Goal: Task Accomplishment & Management: Complete application form

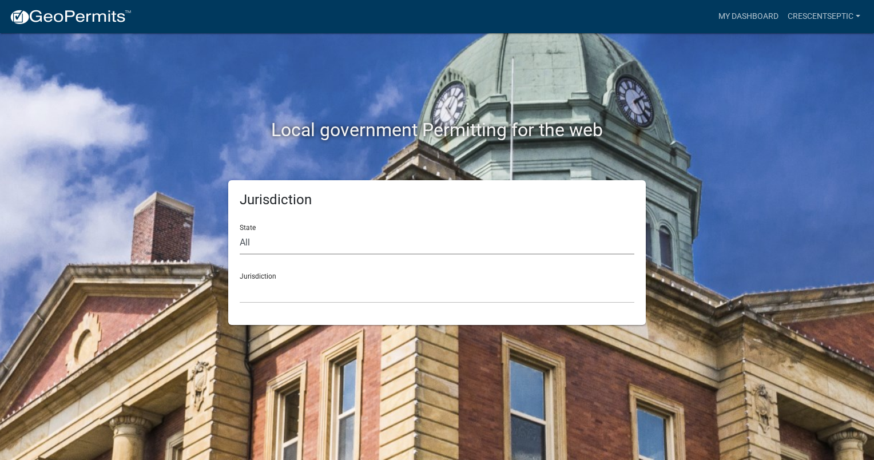
click at [300, 243] on select "All [US_STATE] [US_STATE] [US_STATE] [US_STATE] [US_STATE] [US_STATE] [US_STATE…" at bounding box center [437, 242] width 395 height 23
select select "[US_STATE]"
click at [240, 231] on select "All [US_STATE] [US_STATE] [US_STATE] [US_STATE] [US_STATE] [US_STATE] [US_STATE…" at bounding box center [437, 242] width 395 height 23
click at [316, 288] on select "[GEOGRAPHIC_DATA], [US_STATE] [GEOGRAPHIC_DATA], [US_STATE] [GEOGRAPHIC_DATA], …" at bounding box center [437, 291] width 395 height 23
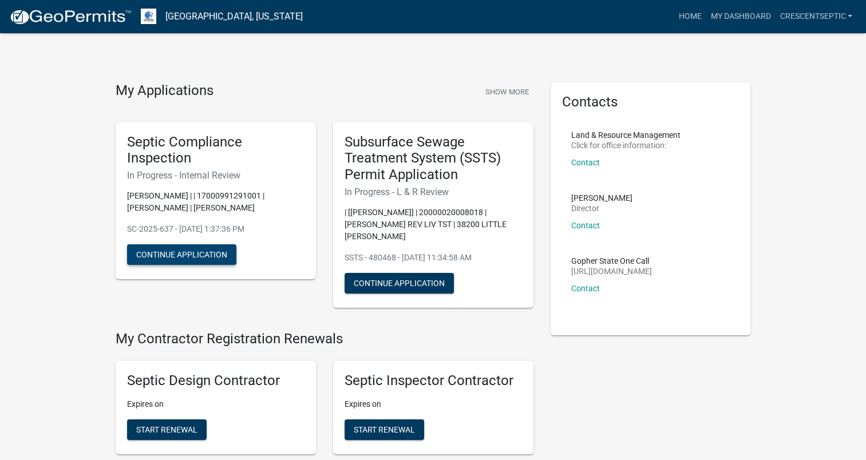
click at [210, 252] on button "Continue Application" at bounding box center [181, 254] width 109 height 21
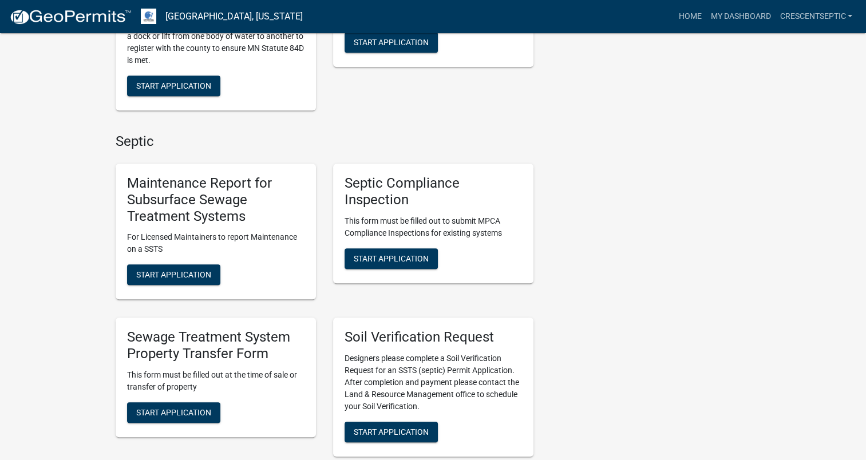
scroll to position [572, 0]
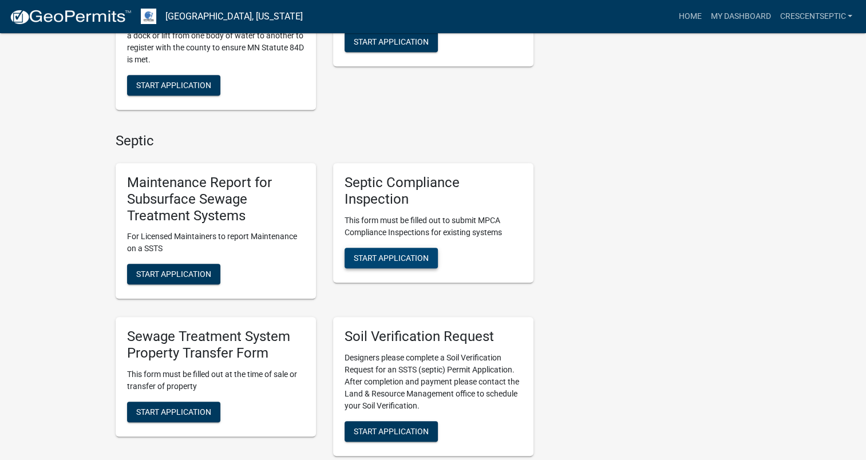
click at [416, 259] on span "Start Application" at bounding box center [391, 257] width 75 height 9
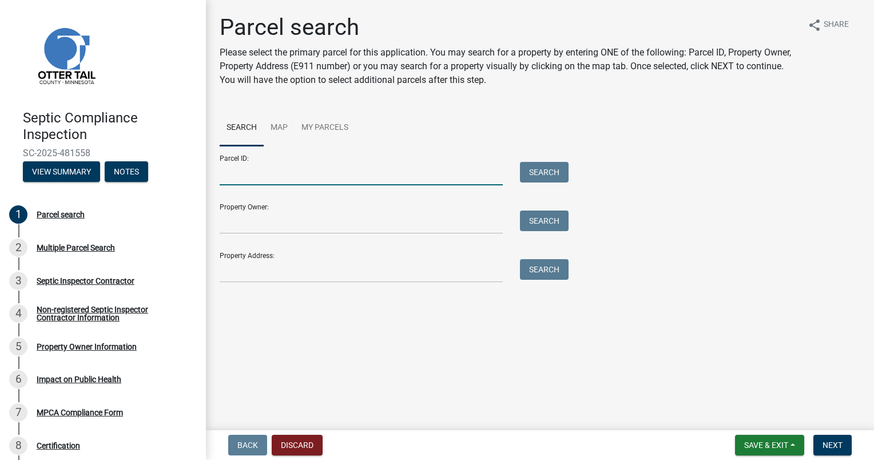
click at [273, 176] on input "Parcel ID:" at bounding box center [361, 173] width 283 height 23
click at [683, 13] on main "Parcel search Please select the primary parcel for this application. You may se…" at bounding box center [540, 213] width 668 height 426
paste input "37000290157003"
type input "37000290157003"
click at [537, 172] on button "Search" at bounding box center [544, 172] width 49 height 21
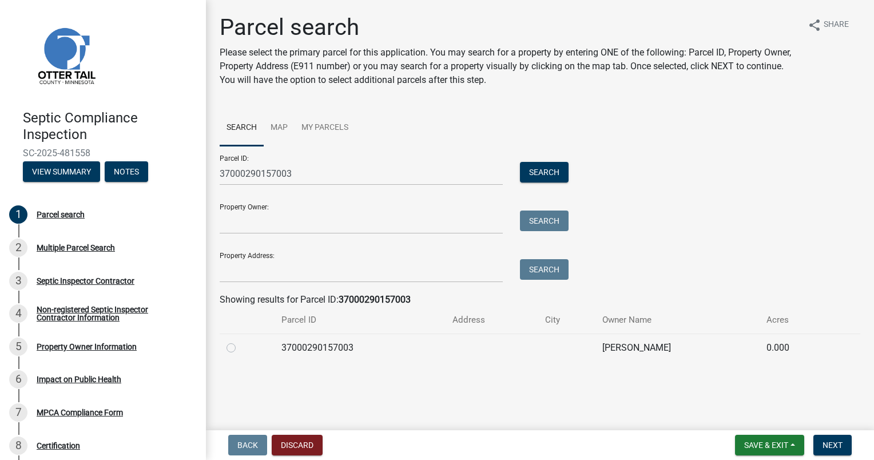
click at [240, 341] on label at bounding box center [240, 341] width 0 height 0
click at [240, 348] on input "radio" at bounding box center [243, 344] width 7 height 7
radio input "true"
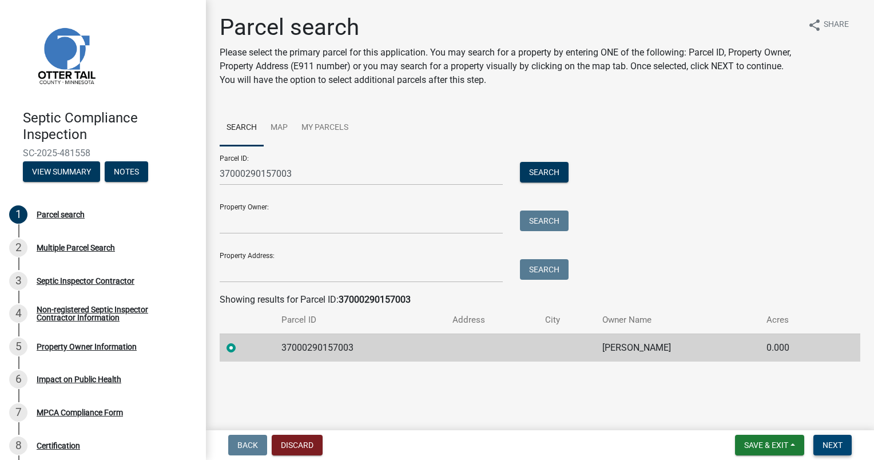
click at [834, 445] on span "Next" at bounding box center [833, 445] width 20 height 9
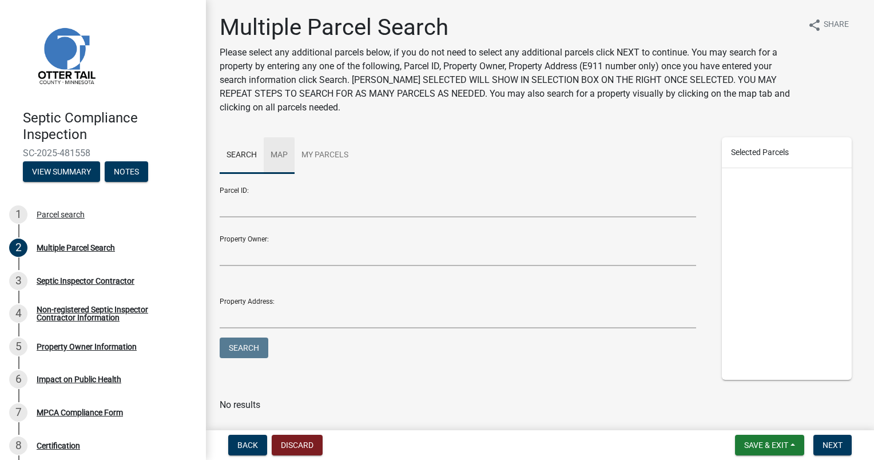
click at [276, 152] on link "Map" at bounding box center [279, 155] width 31 height 37
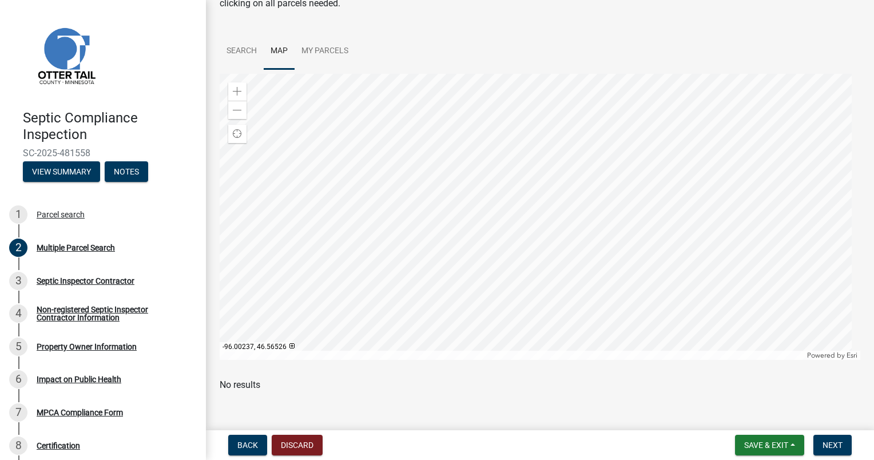
scroll to position [114, 0]
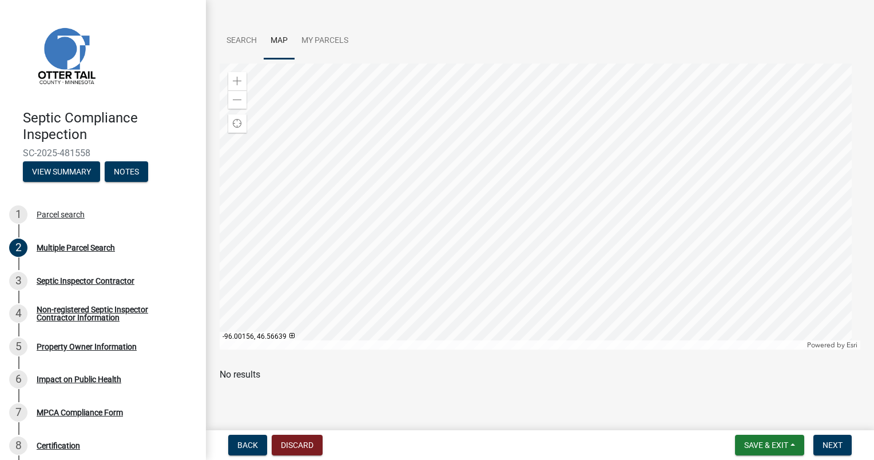
click at [539, 202] on div at bounding box center [540, 207] width 641 height 286
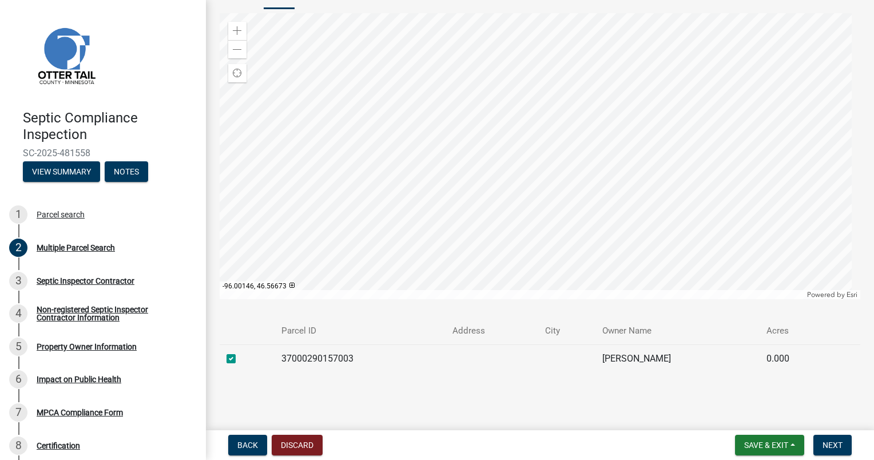
click at [401, 108] on div at bounding box center [540, 156] width 641 height 286
click at [432, 177] on div at bounding box center [540, 156] width 641 height 286
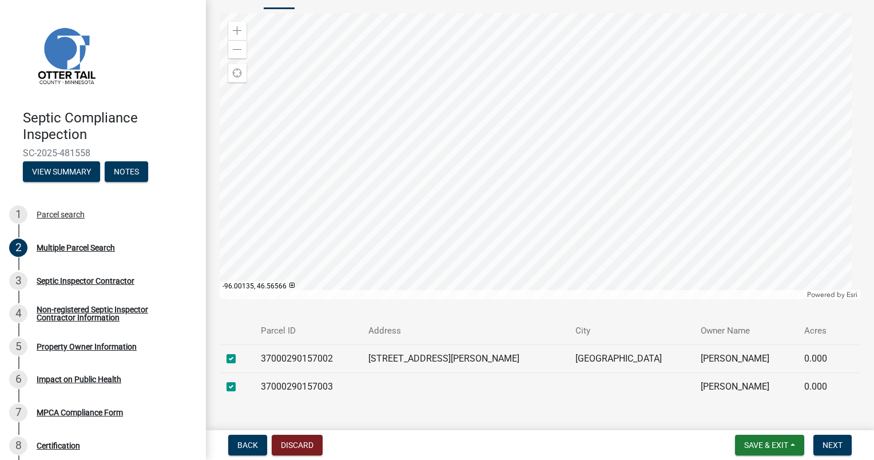
click at [410, 224] on div at bounding box center [540, 156] width 641 height 286
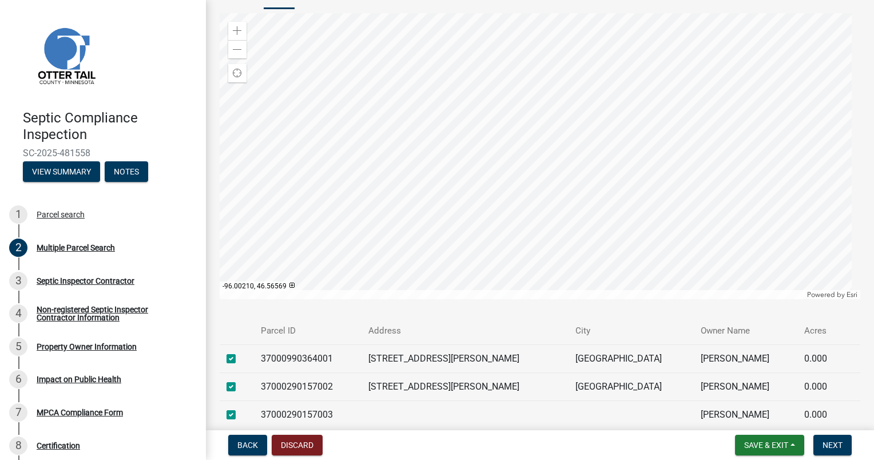
click at [354, 221] on div at bounding box center [540, 156] width 641 height 286
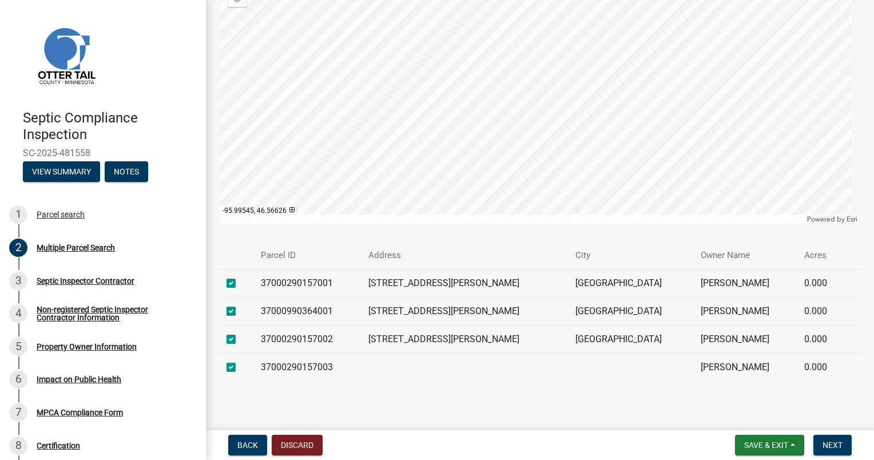
scroll to position [249, 0]
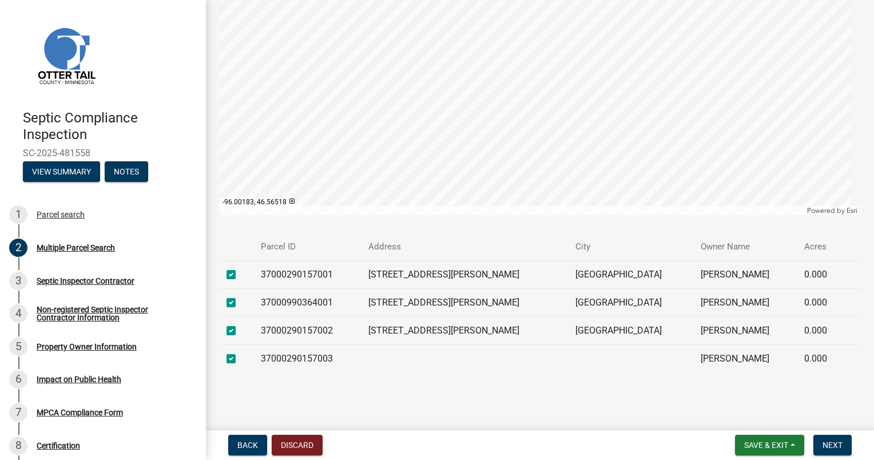
click at [373, 192] on div at bounding box center [540, 72] width 641 height 286
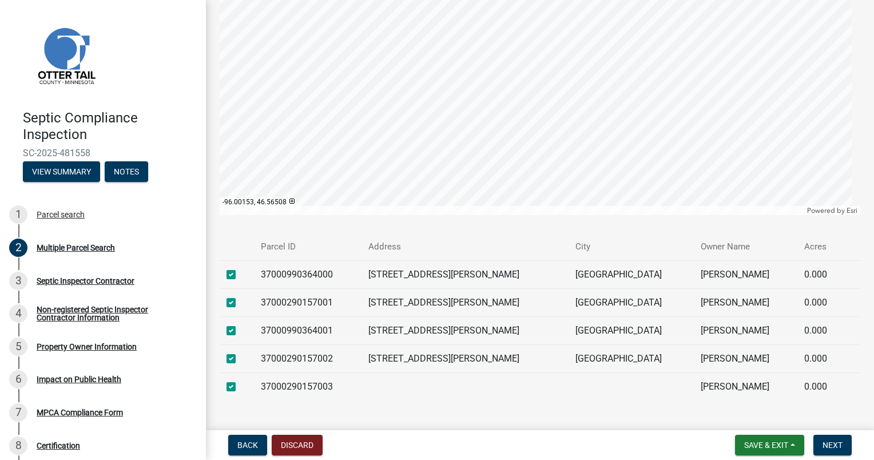
click at [240, 268] on label at bounding box center [240, 268] width 0 height 0
click at [240, 275] on input "checkbox" at bounding box center [243, 271] width 7 height 7
checkbox input "false"
click at [842, 437] on button "Next" at bounding box center [833, 445] width 38 height 21
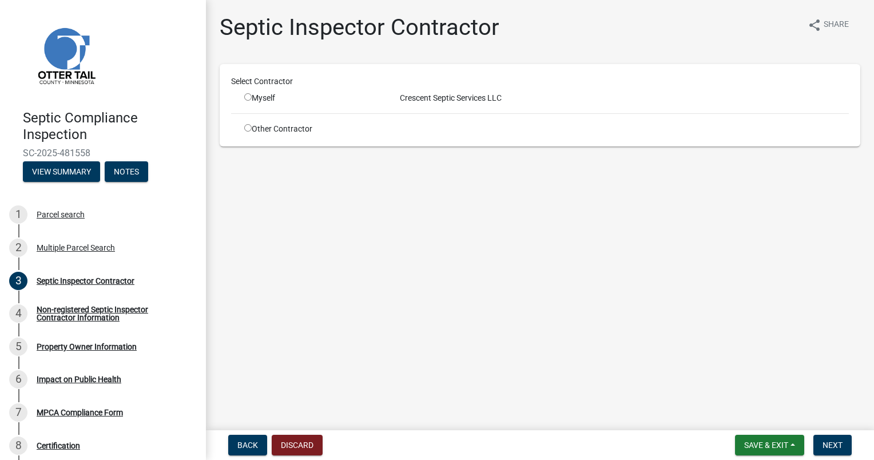
click at [247, 94] on input "radio" at bounding box center [247, 96] width 7 height 7
radio input "true"
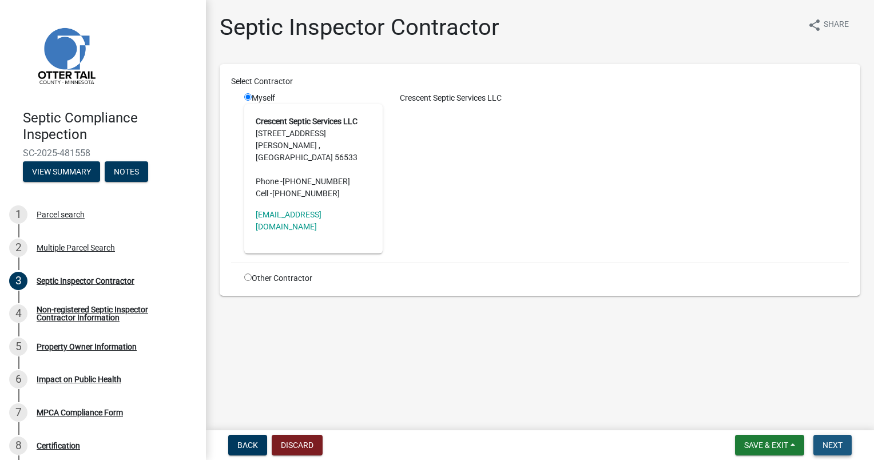
click at [844, 445] on button "Next" at bounding box center [833, 445] width 38 height 21
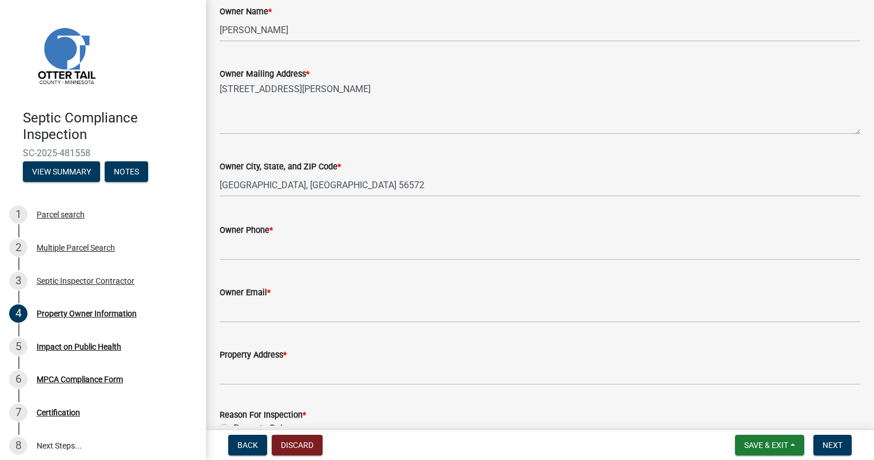
scroll to position [229, 0]
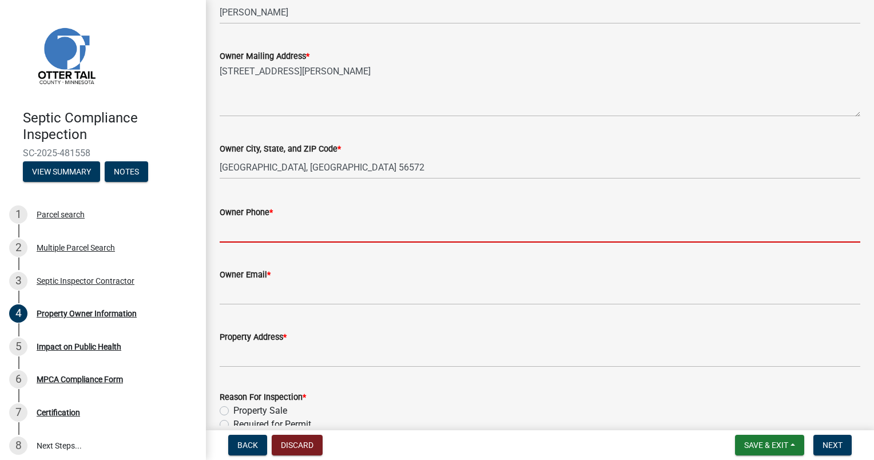
click at [327, 235] on input "Owner Phone *" at bounding box center [540, 230] width 641 height 23
click at [534, 228] on input "Owner Phone *" at bounding box center [540, 230] width 641 height 23
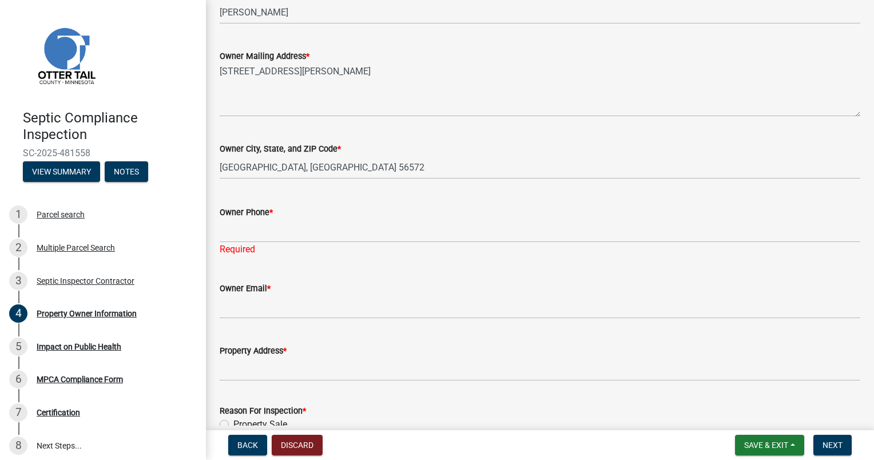
click at [858, 67] on div "Owner Mailing Address * [STREET_ADDRESS][PERSON_NAME]" at bounding box center [540, 75] width 658 height 84
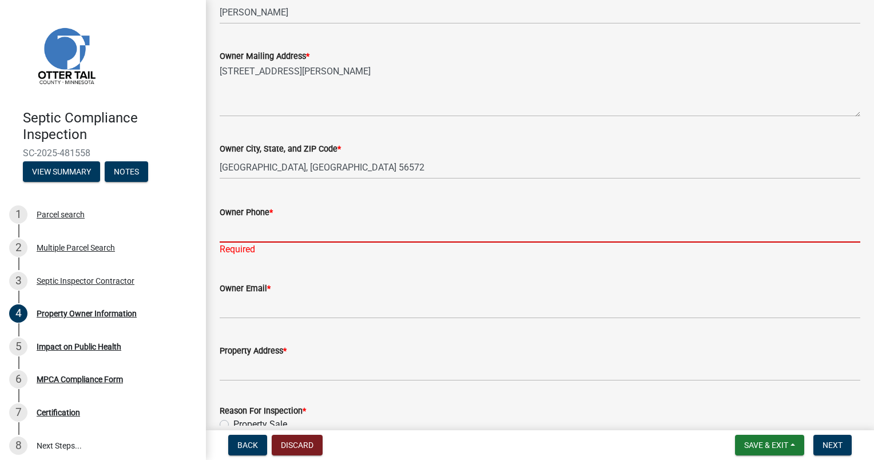
paste input "2188634285"
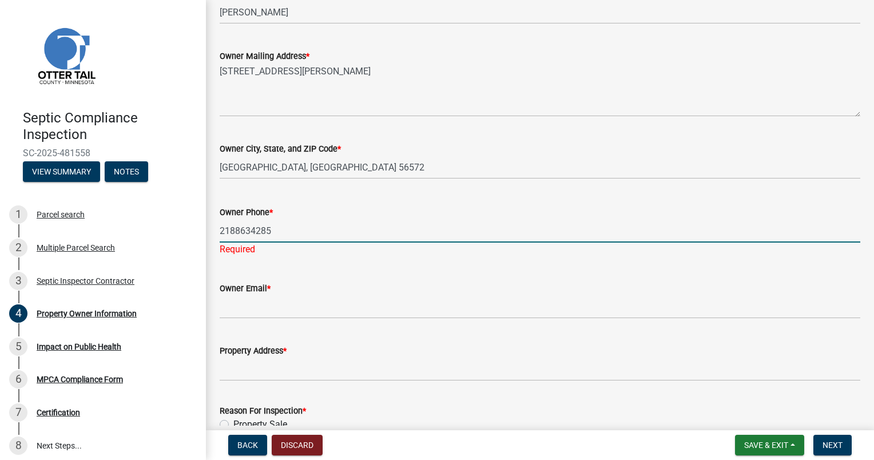
type input "2188634285"
click at [333, 306] on wm-data-entity-input "Owner Email *" at bounding box center [540, 296] width 641 height 62
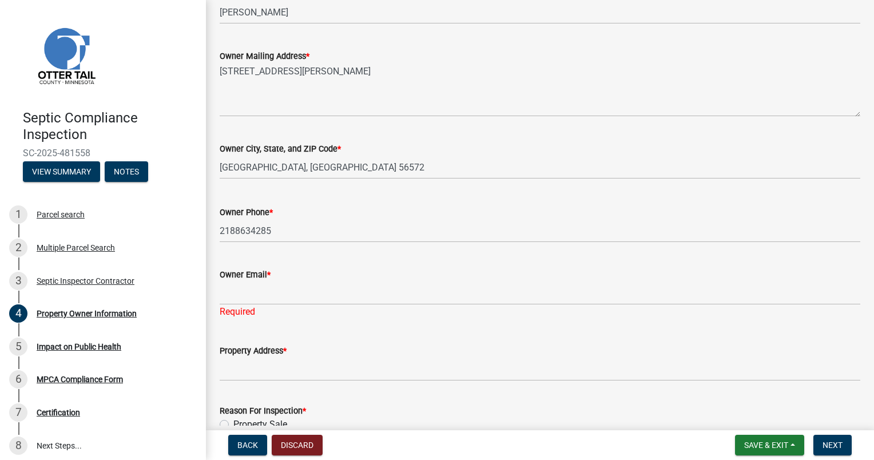
drag, startPoint x: 795, startPoint y: 217, endPoint x: 537, endPoint y: 307, distance: 273.9
click at [795, 217] on div "Owner Phone *" at bounding box center [540, 212] width 641 height 14
click at [289, 374] on input "Property Address *" at bounding box center [540, 369] width 641 height 23
paste input "[STREET_ADDRESS][PERSON_NAME]"
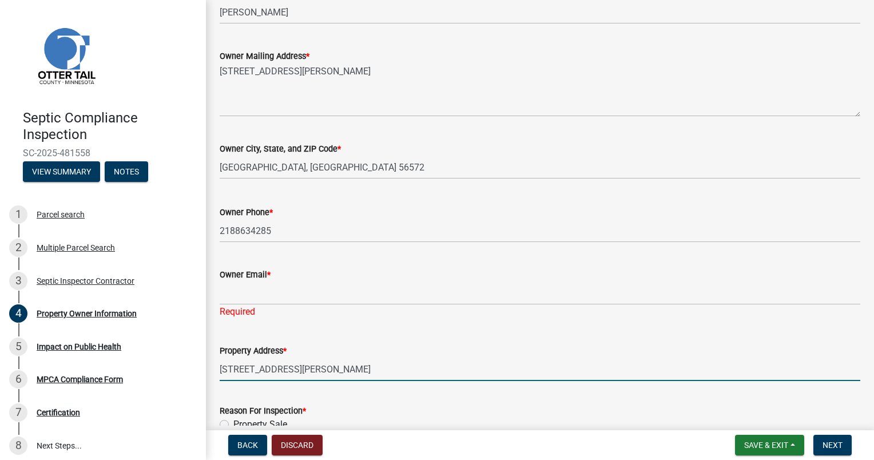
type input "[STREET_ADDRESS][PERSON_NAME]"
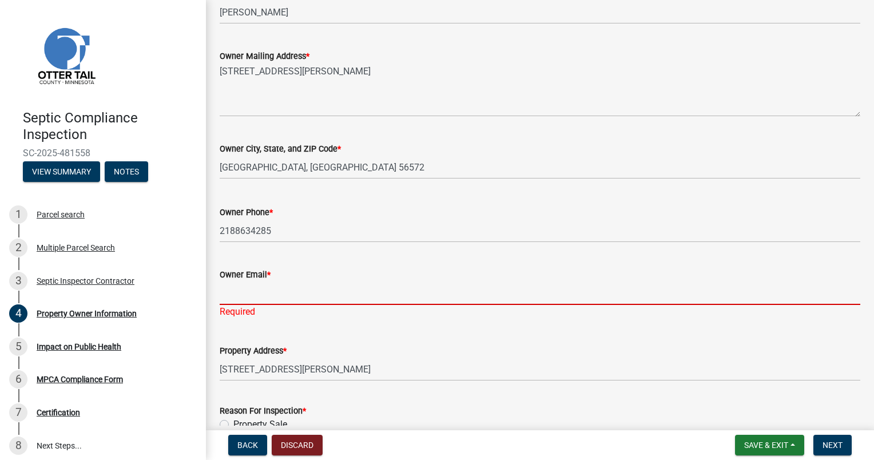
click at [256, 284] on input "Owner Email *" at bounding box center [540, 292] width 641 height 23
click at [531, 285] on input "Owner Email *" at bounding box center [540, 292] width 641 height 23
click at [254, 288] on input "Owner Email *" at bounding box center [540, 292] width 641 height 23
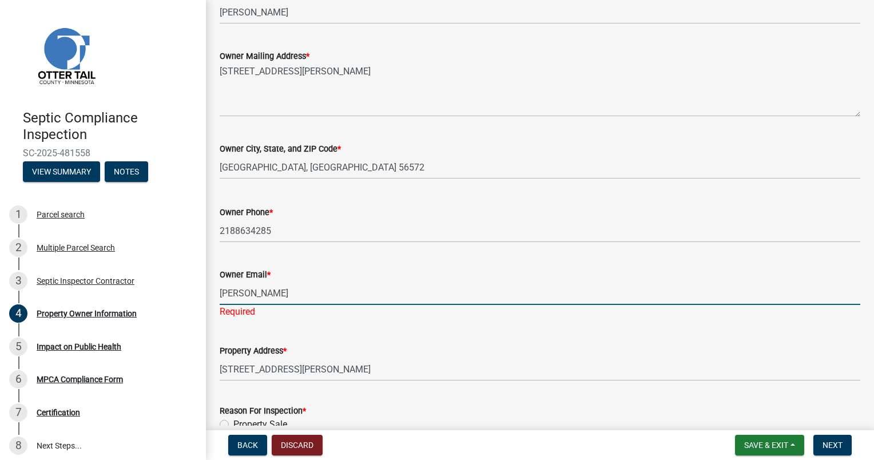
type input "[PERSON_NAME][EMAIL_ADDRESS][DOMAIN_NAME]"
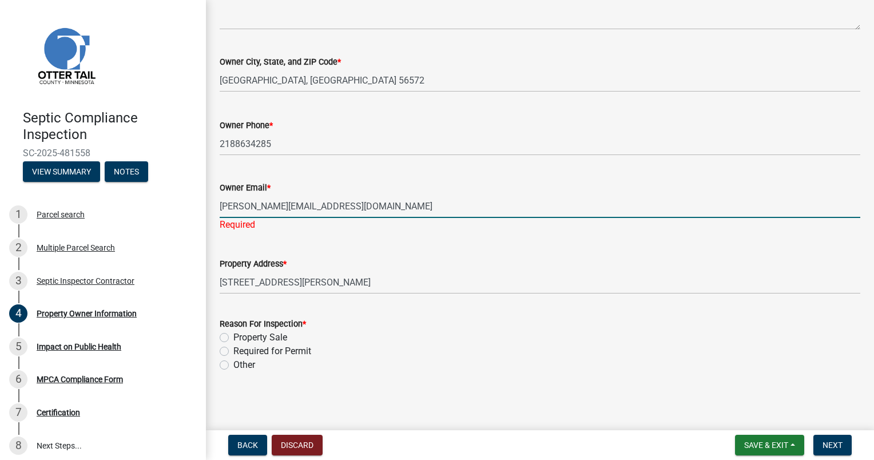
scroll to position [317, 0]
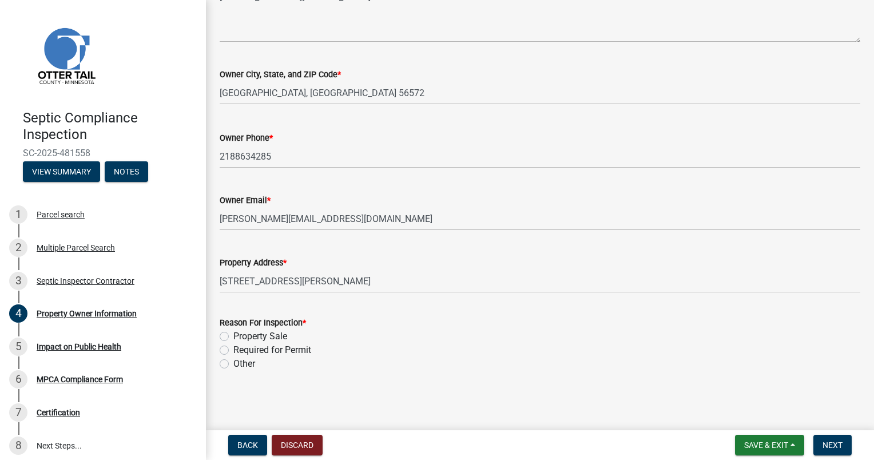
click at [224, 357] on div "Other" at bounding box center [540, 364] width 641 height 14
click at [233, 360] on label "Other" at bounding box center [244, 364] width 22 height 14
click at [233, 360] on input "Other" at bounding box center [236, 360] width 7 height 7
radio input "true"
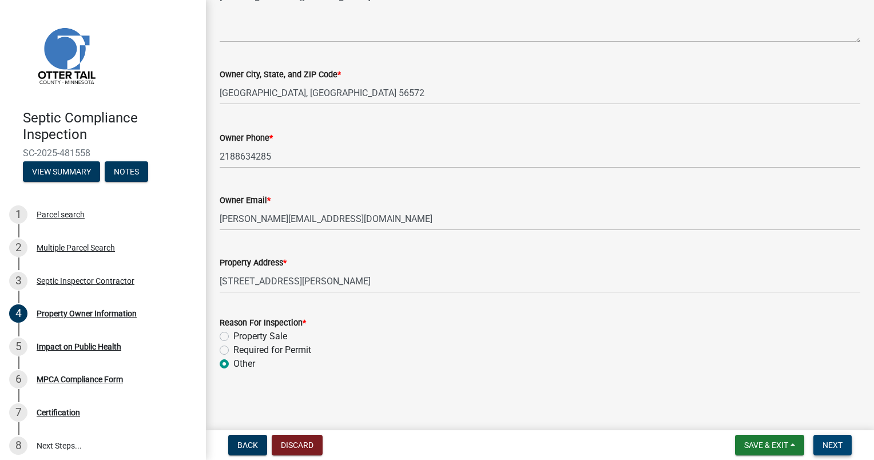
click at [821, 436] on button "Next" at bounding box center [833, 445] width 38 height 21
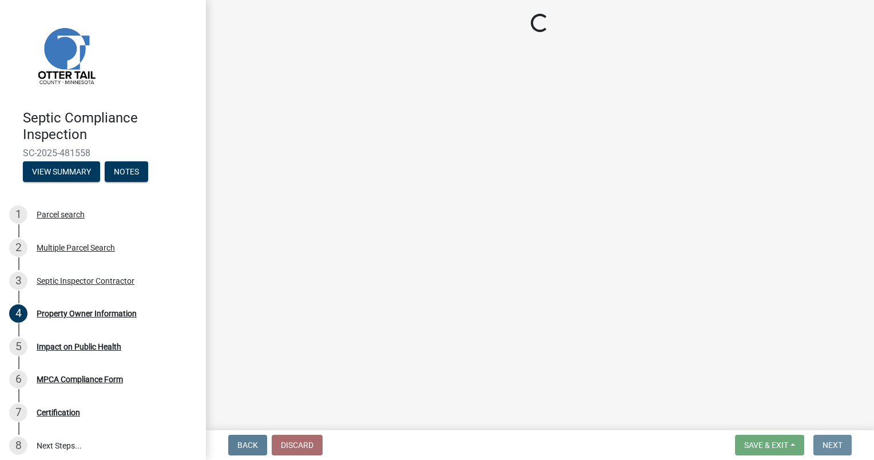
scroll to position [0, 0]
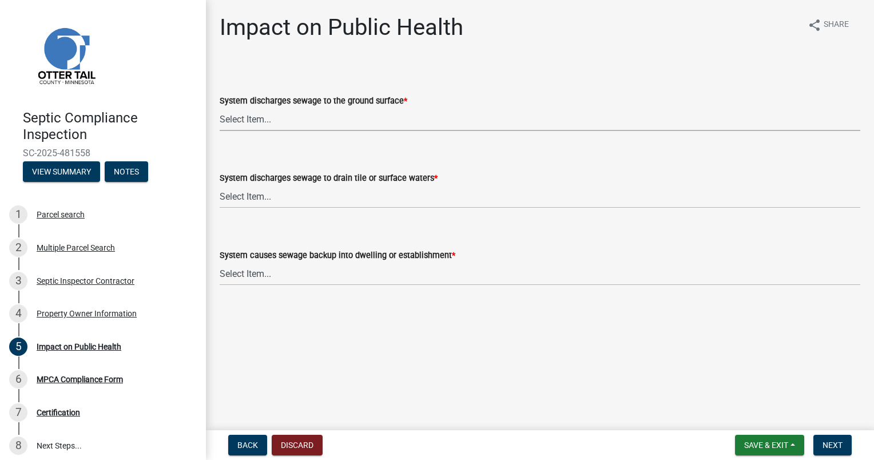
click at [273, 124] on select "Select Item... Yes No" at bounding box center [540, 119] width 641 height 23
click at [220, 108] on select "Select Item... Yes No" at bounding box center [540, 119] width 641 height 23
select select "9c5ef684-d0d4-4879-ab12-905ddbd81a72"
click at [301, 197] on select "Select Item... Yes No" at bounding box center [540, 196] width 641 height 23
click at [220, 185] on select "Select Item... Yes No" at bounding box center [540, 196] width 641 height 23
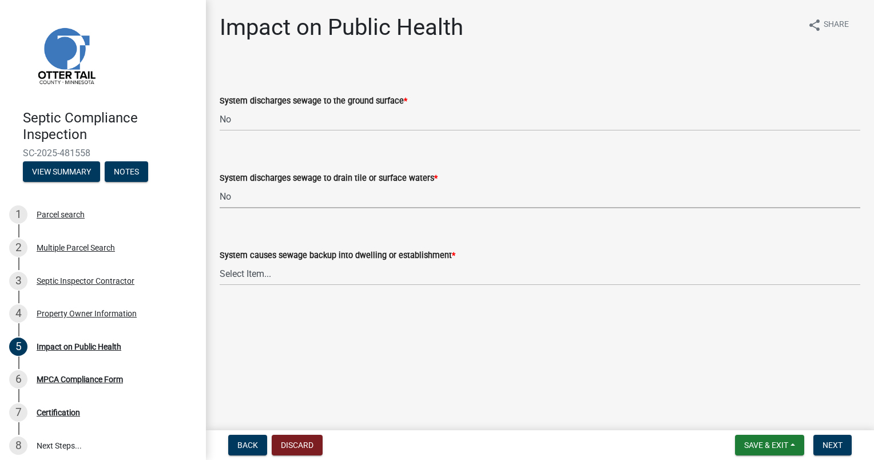
select select "7d491a2b-e9f0-4952-b474-53ca749b22af"
drag, startPoint x: 326, startPoint y: 272, endPoint x: 330, endPoint y: 278, distance: 7.0
click at [326, 272] on select "Select Item... Yes No" at bounding box center [540, 273] width 641 height 23
click at [220, 262] on select "Select Item... Yes No" at bounding box center [540, 273] width 641 height 23
select select "6e07b46b-a403-4f3e-b4fc-218acc732c01"
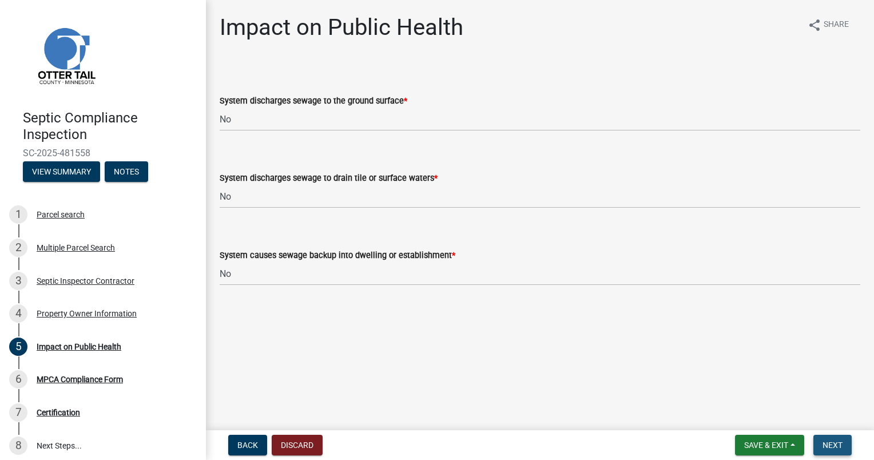
click at [842, 439] on button "Next" at bounding box center [833, 445] width 38 height 21
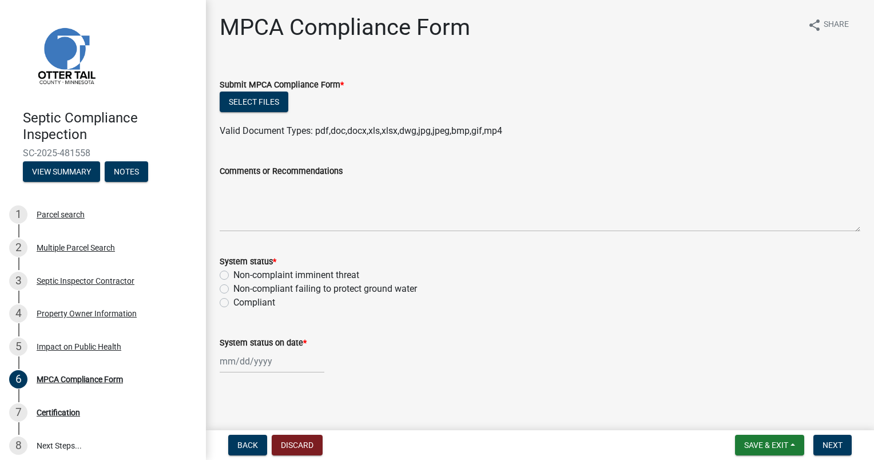
click at [229, 288] on div "Non-compliant failing to protect ground water" at bounding box center [540, 289] width 641 height 14
click at [233, 289] on label "Non-compliant failing to protect ground water" at bounding box center [325, 289] width 184 height 14
click at [233, 289] on input "Non-compliant failing to protect ground water" at bounding box center [236, 285] width 7 height 7
radio input "true"
click at [257, 362] on div at bounding box center [272, 361] width 105 height 23
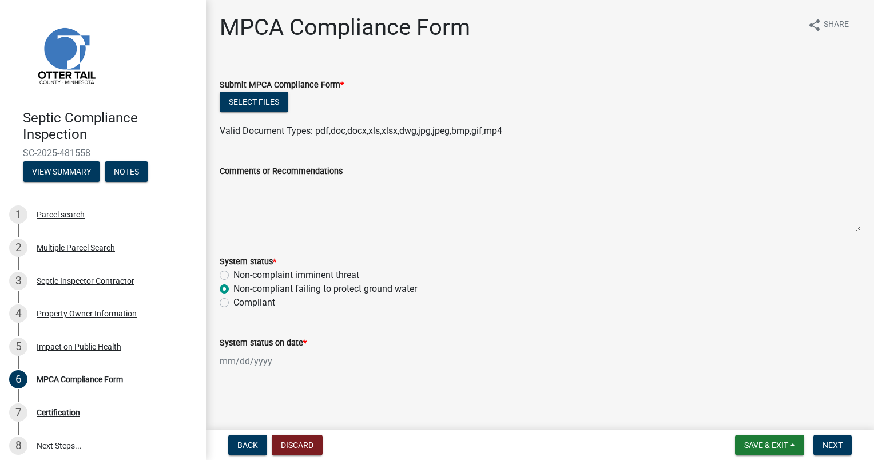
select select "9"
select select "2025"
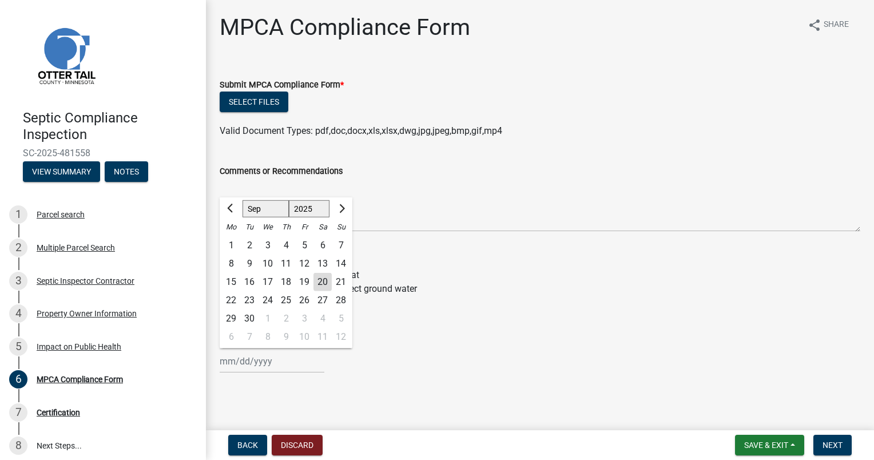
click at [307, 244] on div "5" at bounding box center [304, 245] width 18 height 18
type input "[DATE]"
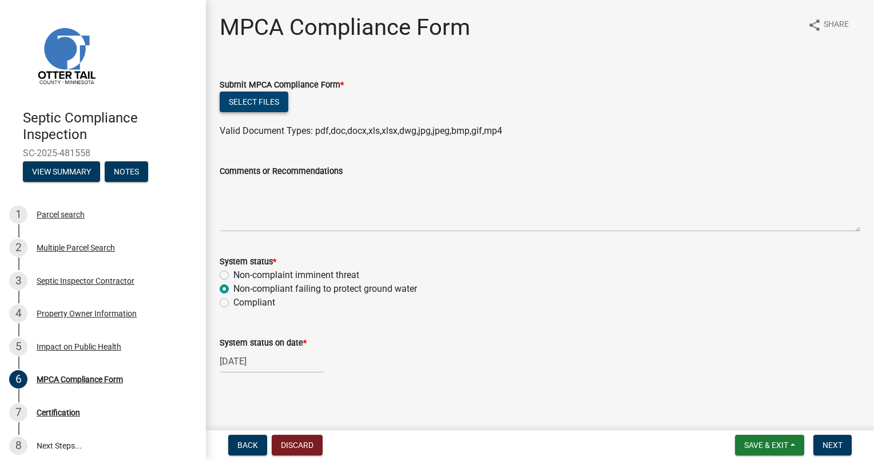
click at [257, 100] on button "Select files" at bounding box center [254, 102] width 69 height 21
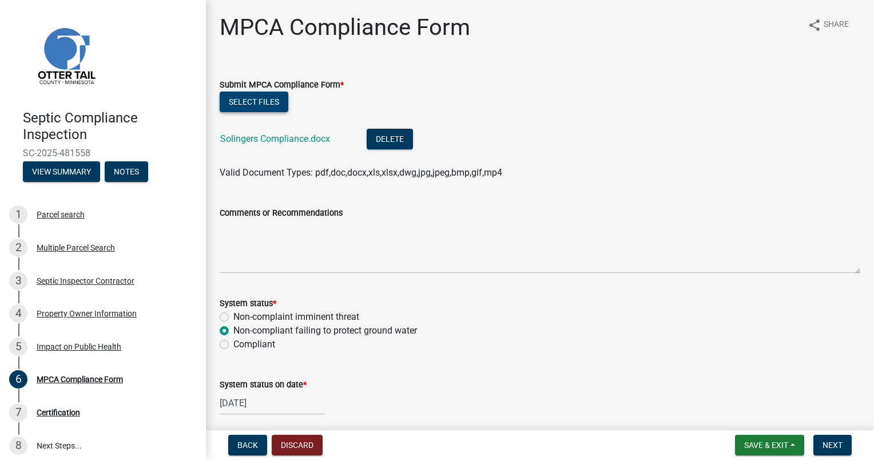
click at [235, 95] on button "Select files" at bounding box center [254, 102] width 69 height 21
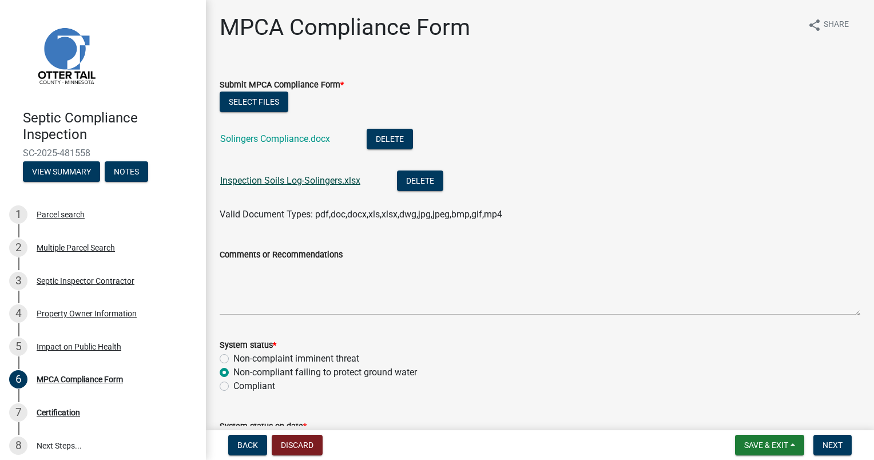
click at [270, 177] on link "Inspection Soils Log-Solingers.xlsx" at bounding box center [290, 180] width 140 height 11
click at [231, 109] on button "Select files" at bounding box center [254, 102] width 69 height 21
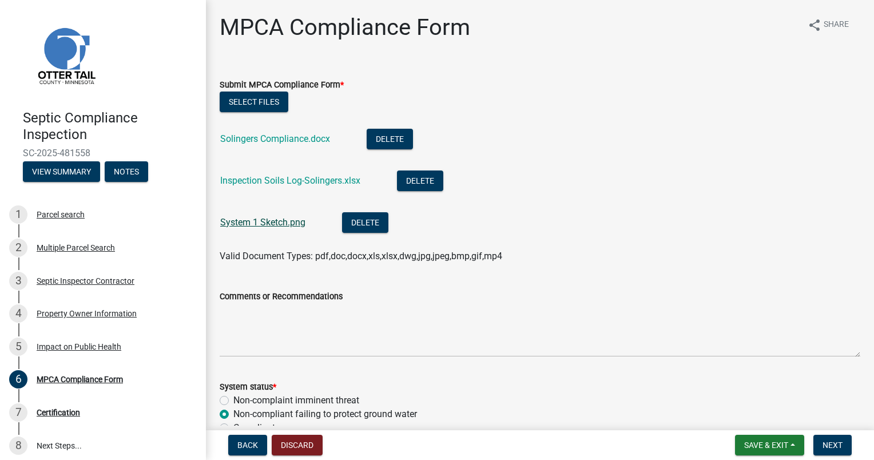
click at [263, 223] on link "System 1 Sketch.png" at bounding box center [262, 222] width 85 height 11
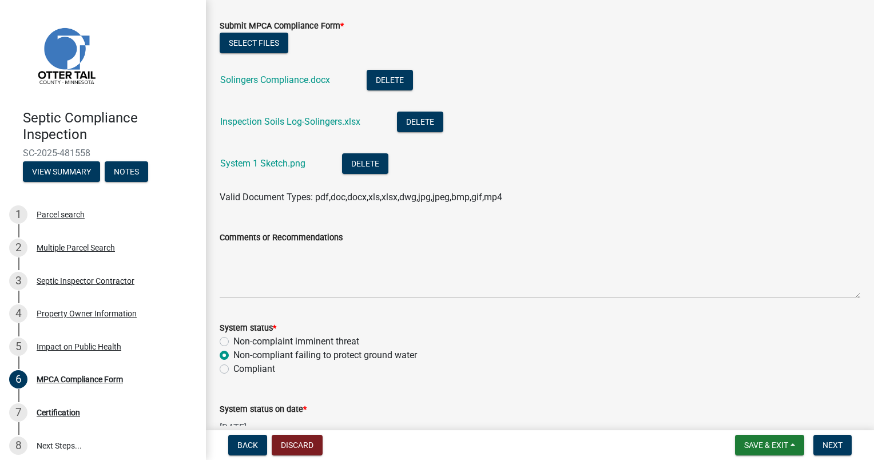
scroll to position [128, 0]
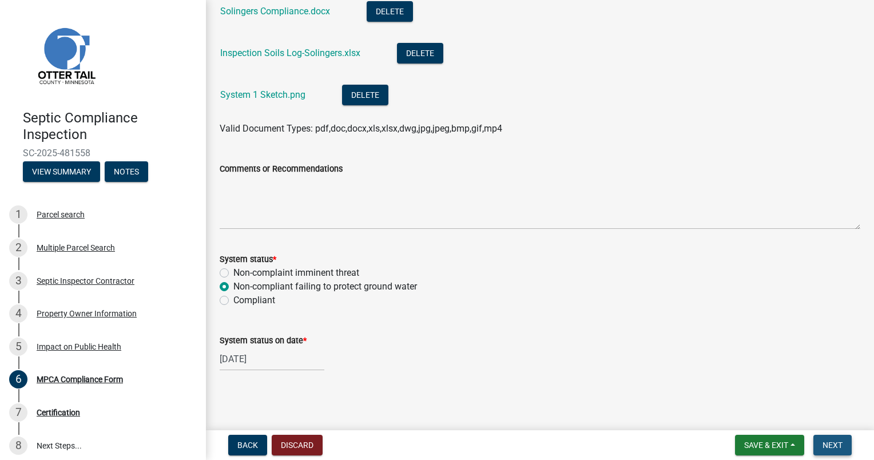
click at [847, 446] on button "Next" at bounding box center [833, 445] width 38 height 21
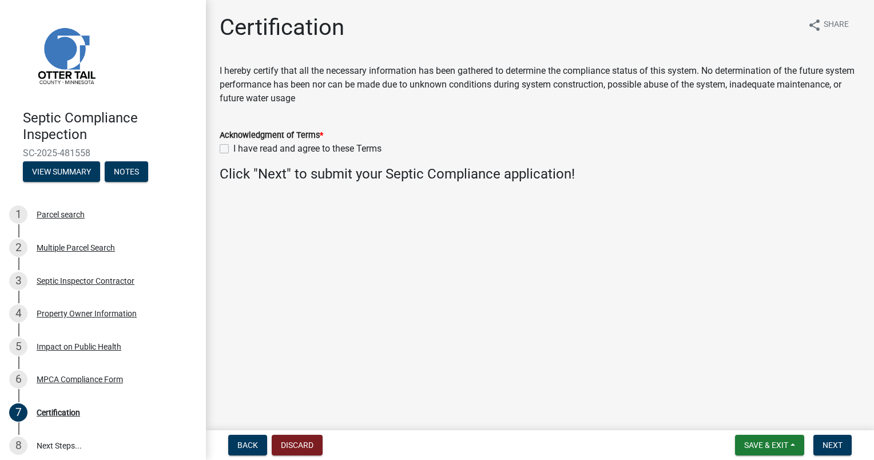
click at [233, 145] on label "I have read and agree to these Terms" at bounding box center [307, 149] width 148 height 14
click at [233, 145] on input "I have read and agree to these Terms" at bounding box center [236, 145] width 7 height 7
checkbox input "true"
click at [834, 441] on span "Next" at bounding box center [833, 445] width 20 height 9
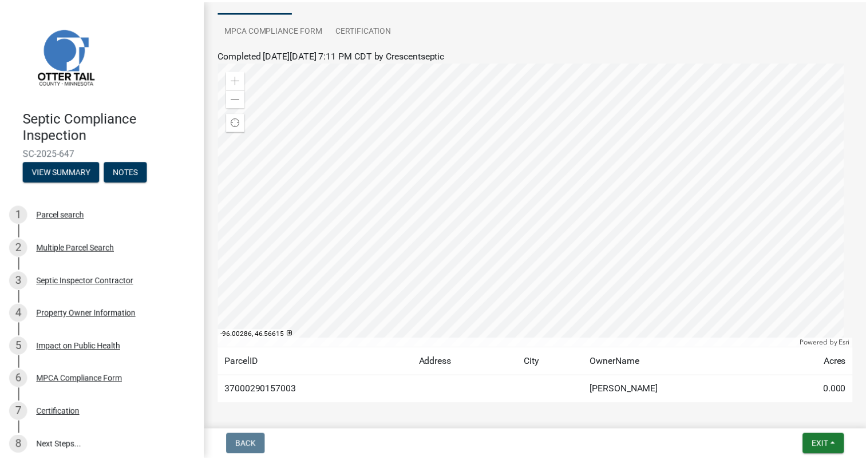
scroll to position [157, 0]
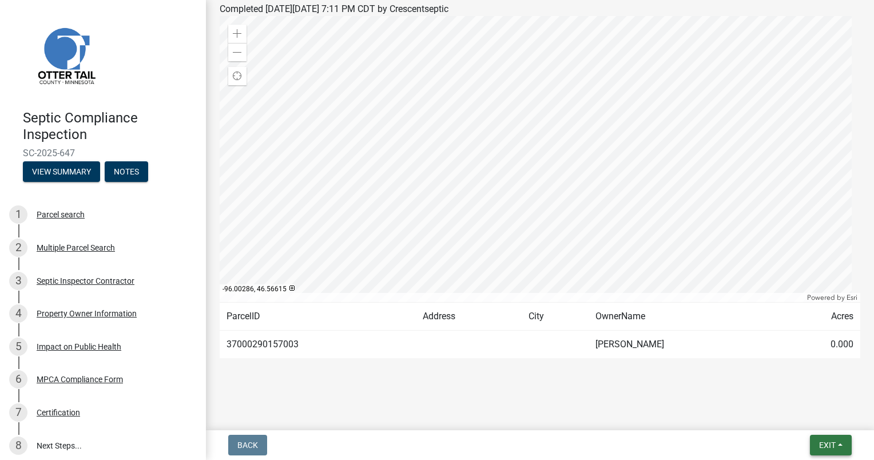
click at [823, 436] on button "Exit" at bounding box center [831, 445] width 42 height 21
click at [803, 414] on button "Save & Exit" at bounding box center [807, 415] width 92 height 27
